Goal: Transaction & Acquisition: Subscribe to service/newsletter

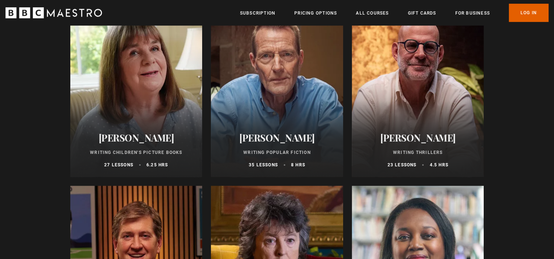
scroll to position [489, 0]
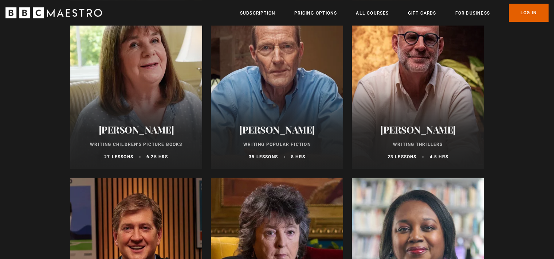
click at [130, 159] on p "27 lessons" at bounding box center [118, 156] width 29 height 7
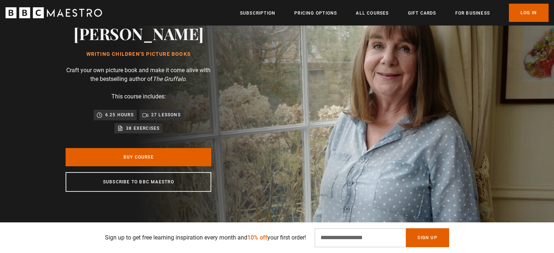
scroll to position [60, 0]
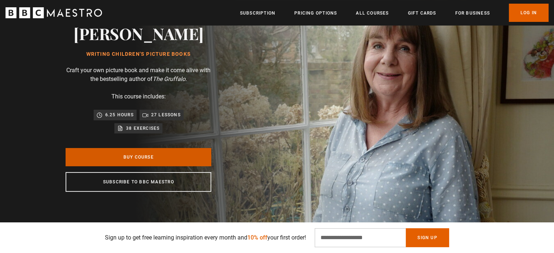
click at [146, 159] on link "Buy Course" at bounding box center [139, 157] width 146 height 18
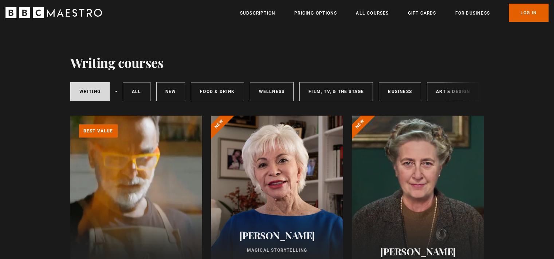
click at [70, 116] on link "Learn more about BBC Maestro" at bounding box center [70, 116] width 0 height 0
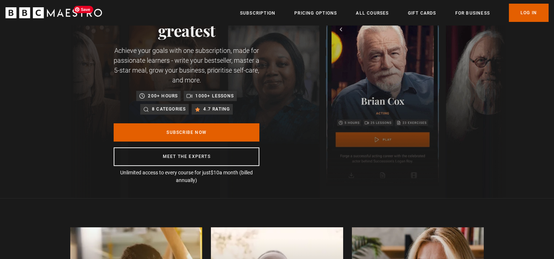
scroll to position [51, 0]
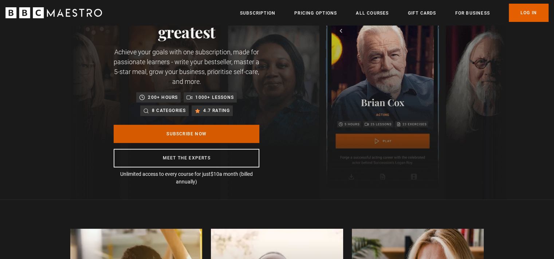
click at [170, 136] on link "Subscribe Now" at bounding box center [187, 134] width 146 height 18
